Goal: Information Seeking & Learning: Find specific page/section

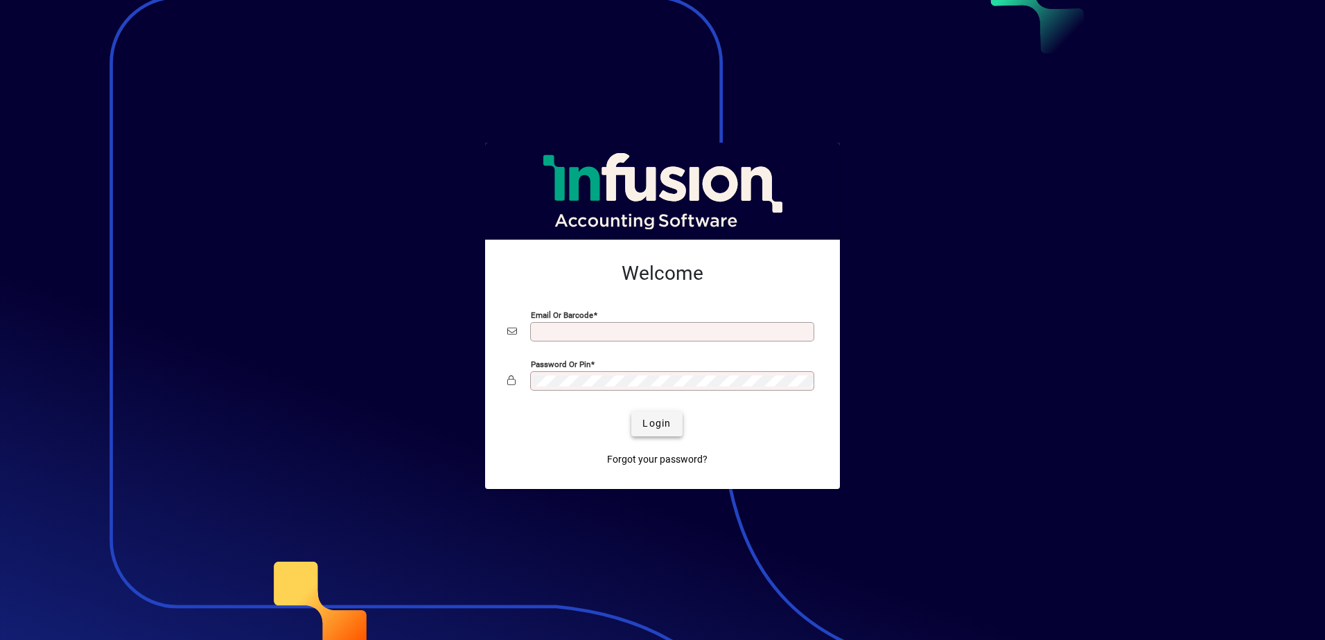
type input "**********"
click at [655, 425] on span "Login" at bounding box center [656, 423] width 28 height 15
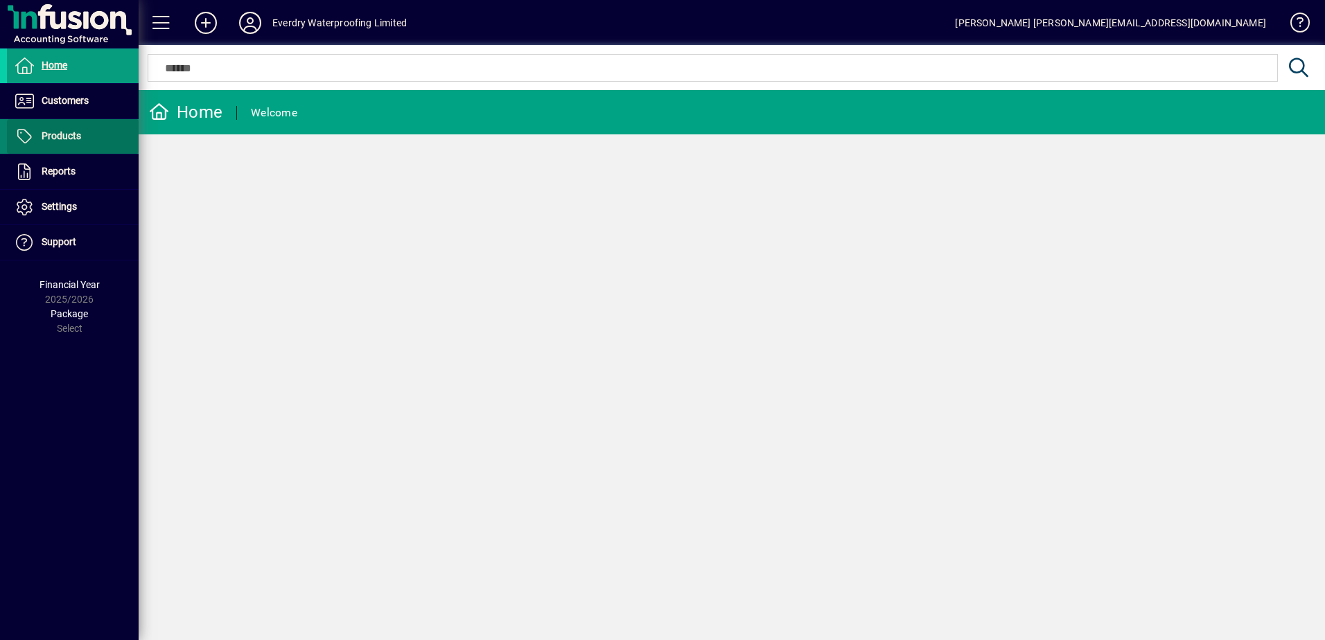
click at [60, 134] on span "Products" at bounding box center [61, 135] width 39 height 11
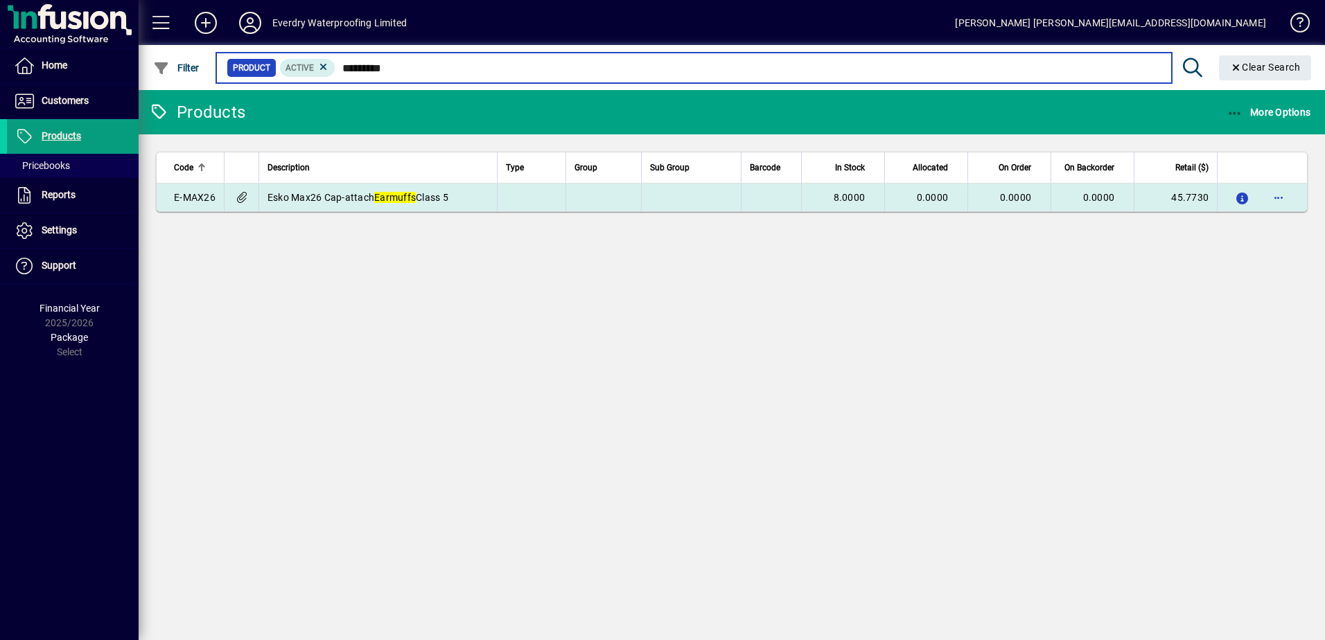
type input "*********"
